Goal: Find specific page/section: Find specific page/section

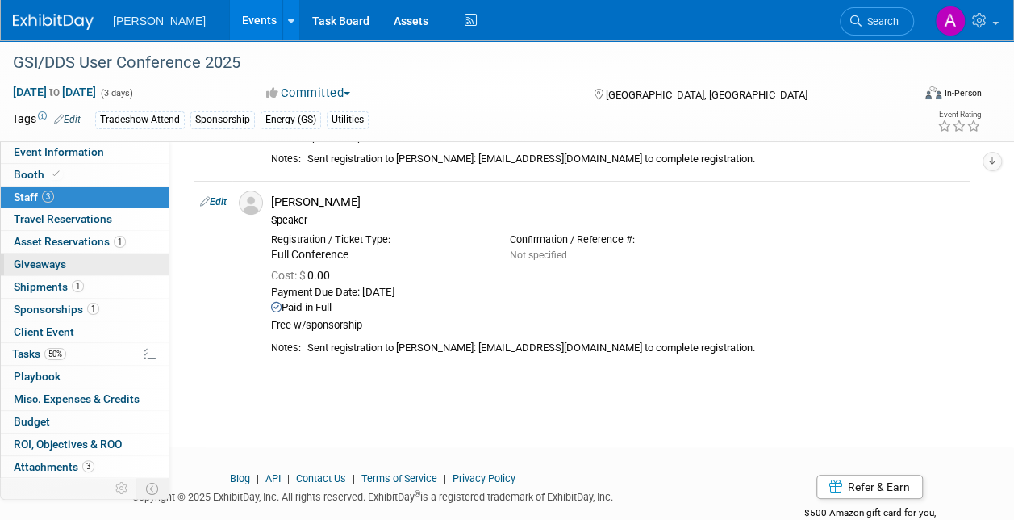
click at [44, 263] on span "Giveaways 0" at bounding box center [40, 263] width 52 height 13
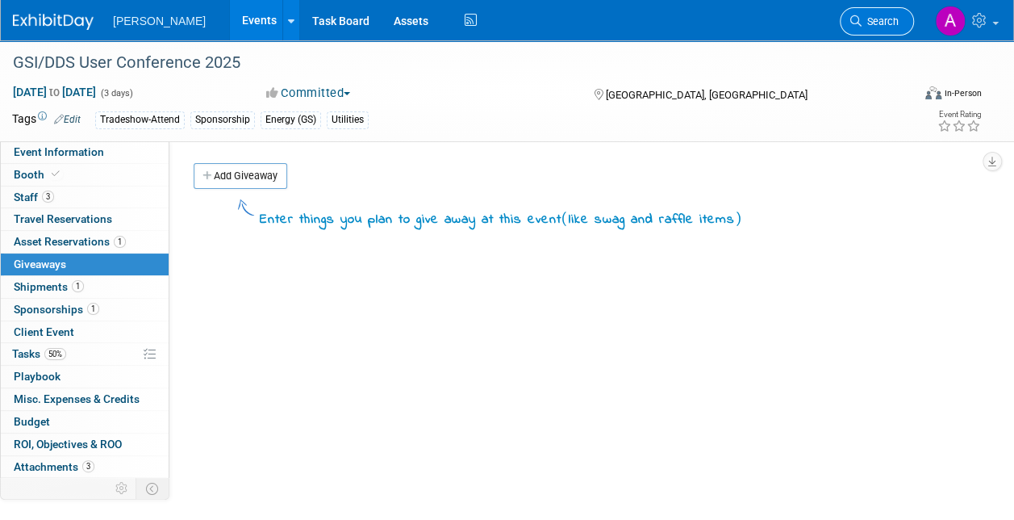
click at [865, 21] on span "Search" at bounding box center [880, 21] width 37 height 12
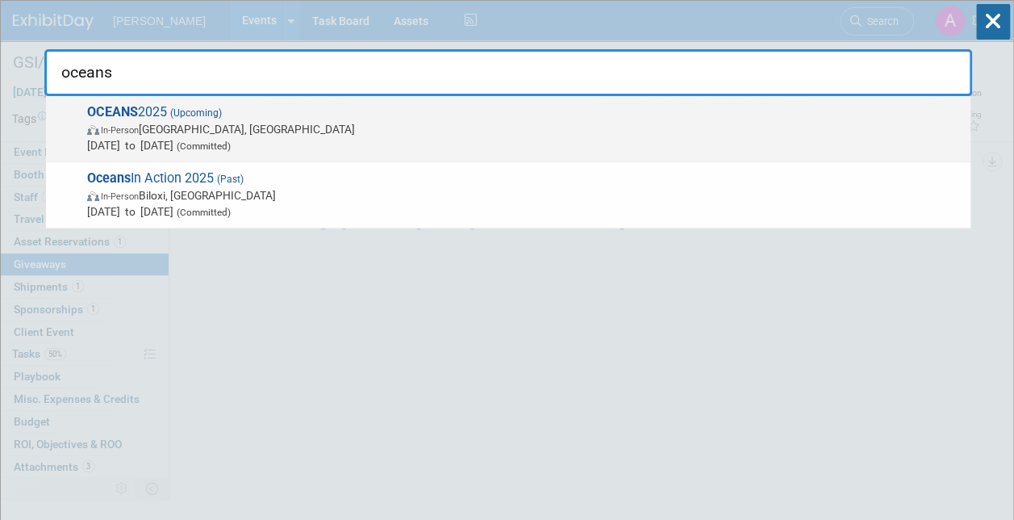
type input "oceans"
click at [149, 115] on span "OCEANS 2025 (Upcoming) In-Person [GEOGRAPHIC_DATA], [GEOGRAPHIC_DATA] [DATE] to…" at bounding box center [522, 128] width 880 height 49
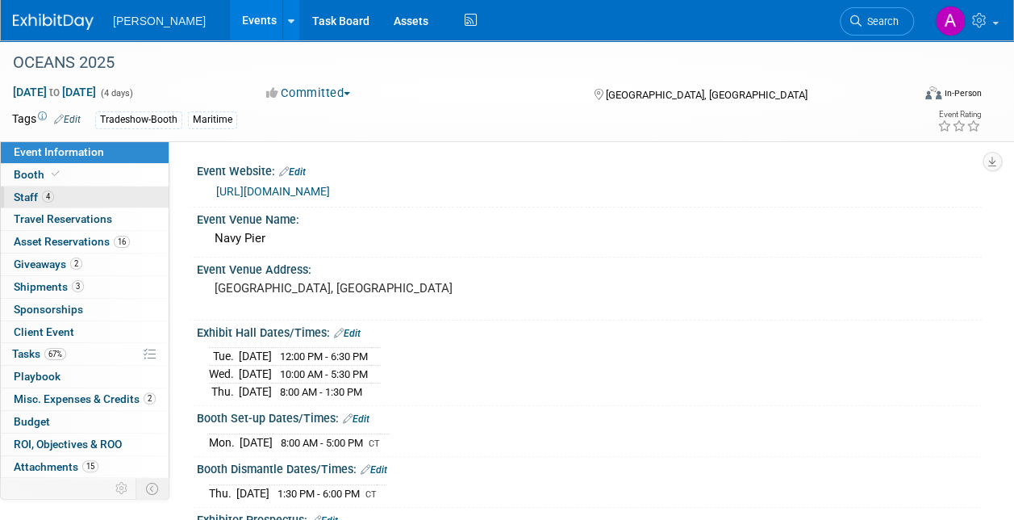
click at [56, 196] on link "4 Staff 4" at bounding box center [85, 197] width 168 height 22
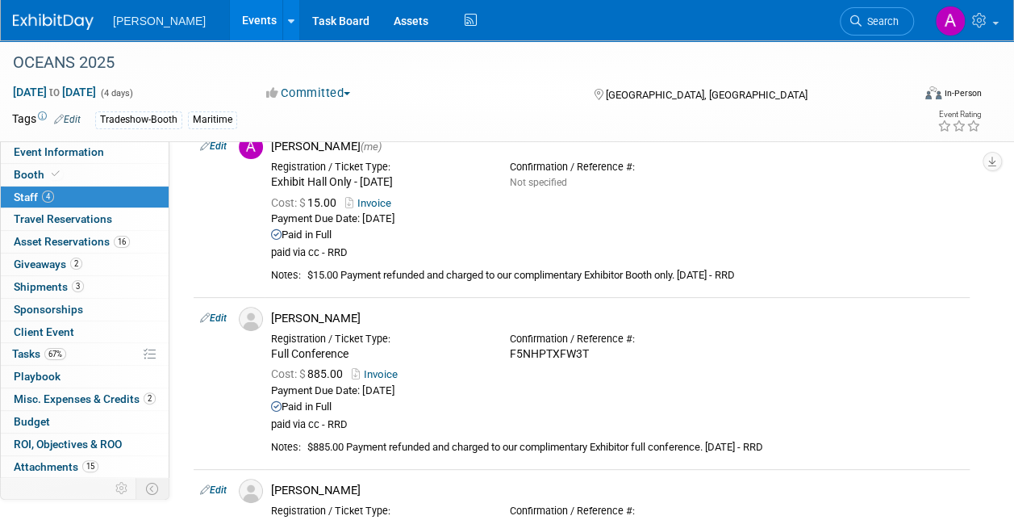
scroll to position [81, 0]
